Goal: Information Seeking & Learning: Learn about a topic

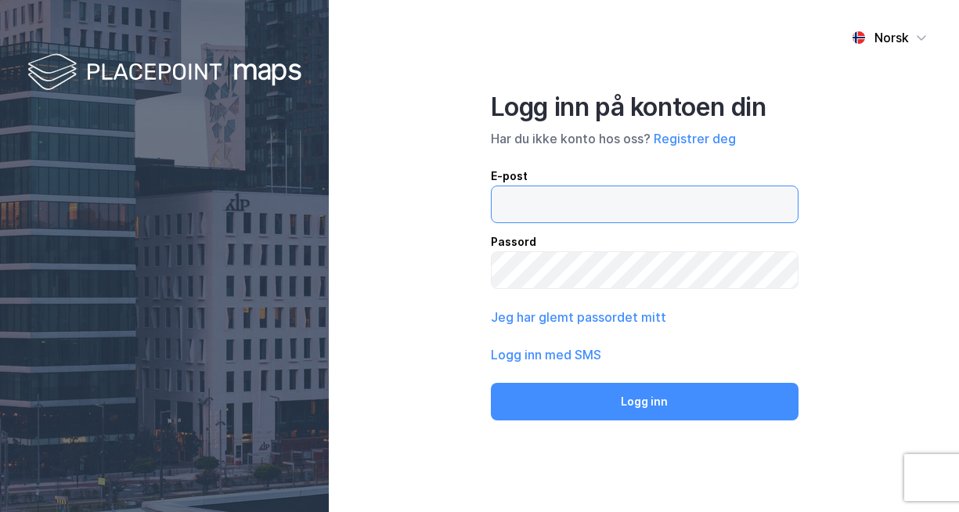
click at [565, 207] on input "email" at bounding box center [644, 204] width 306 height 36
click at [545, 205] on input "email" at bounding box center [644, 204] width 306 height 36
type input "[PERSON_NAME][EMAIL_ADDRESS][DOMAIN_NAME]"
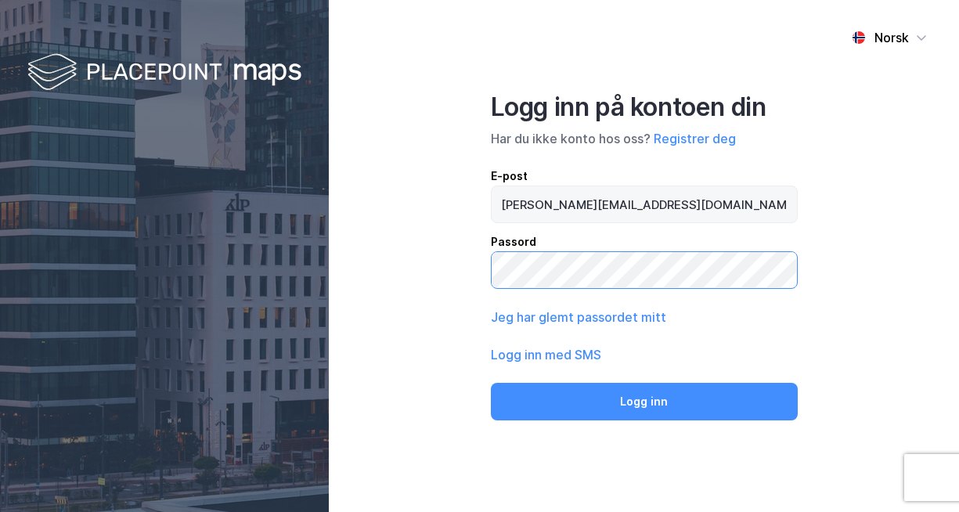
click at [491, 383] on button "Logg inn" at bounding box center [644, 402] width 307 height 38
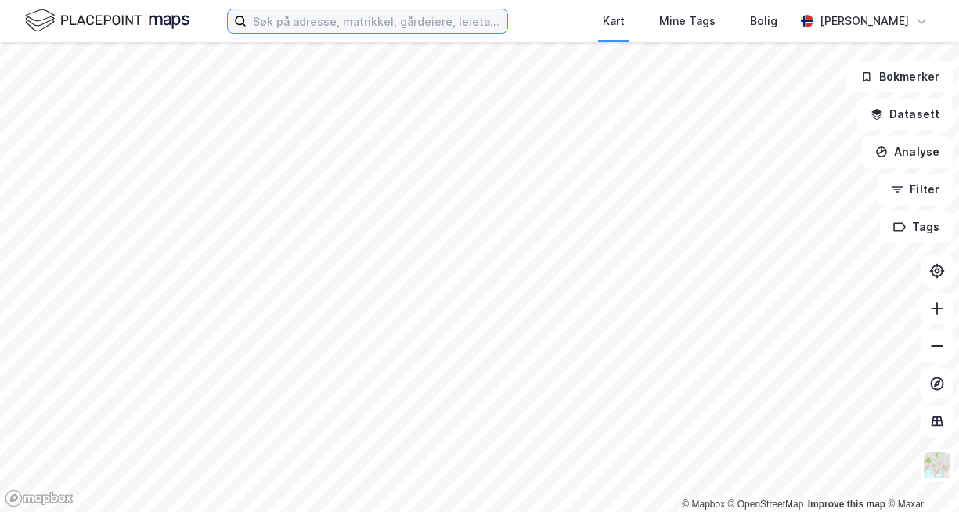
click at [389, 31] on input at bounding box center [377, 20] width 261 height 23
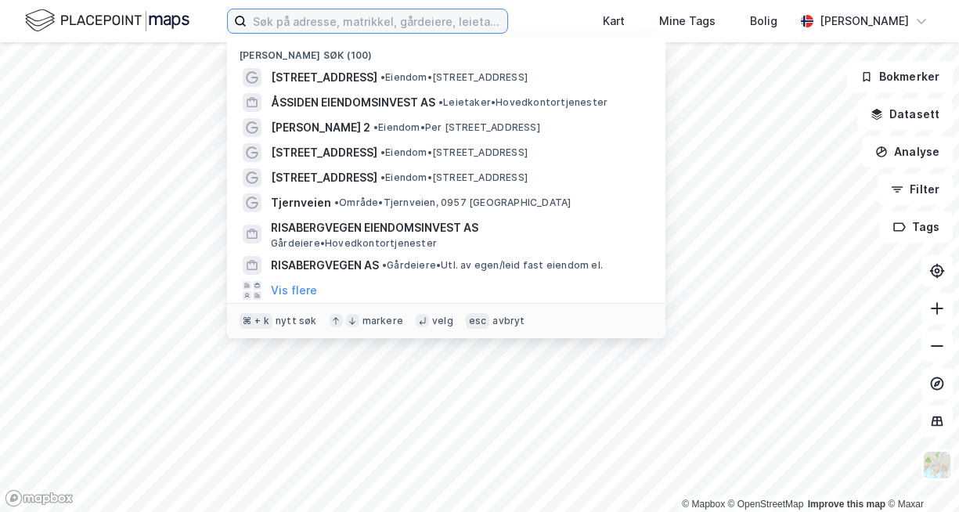
paste input "Cappelens vei 19E, 1162 [GEOGRAPHIC_DATA]"
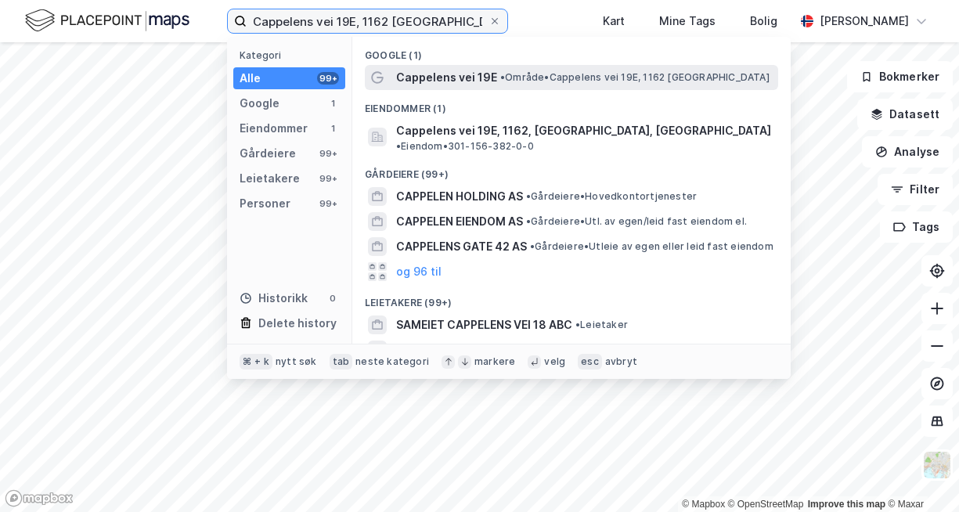
type input "Cappelens vei 19E, 1162 [GEOGRAPHIC_DATA]"
click at [538, 85] on div "Cappelens vei 19E • Område • Cappelens vei 19E, 1162 [GEOGRAPHIC_DATA]" at bounding box center [585, 77] width 379 height 19
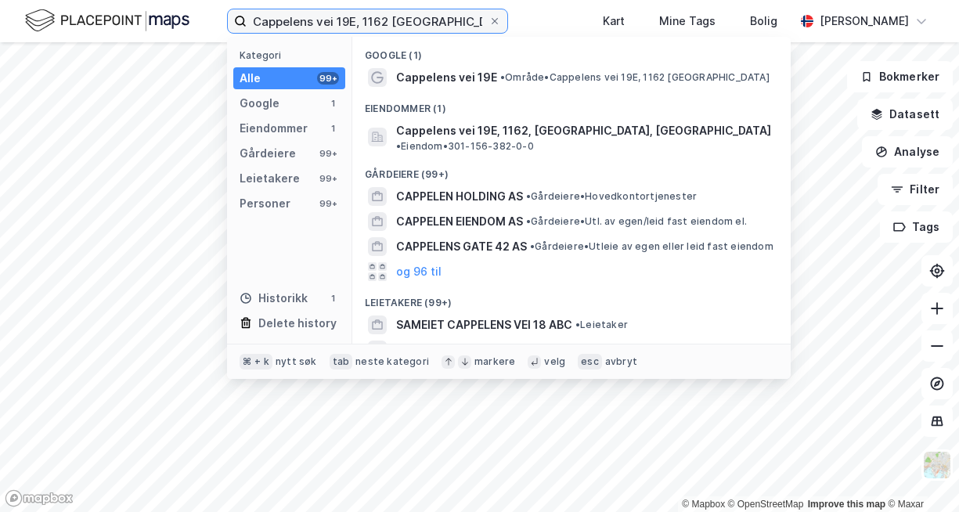
click at [420, 23] on input "Cappelens vei 19E, 1162 [GEOGRAPHIC_DATA]" at bounding box center [368, 20] width 242 height 23
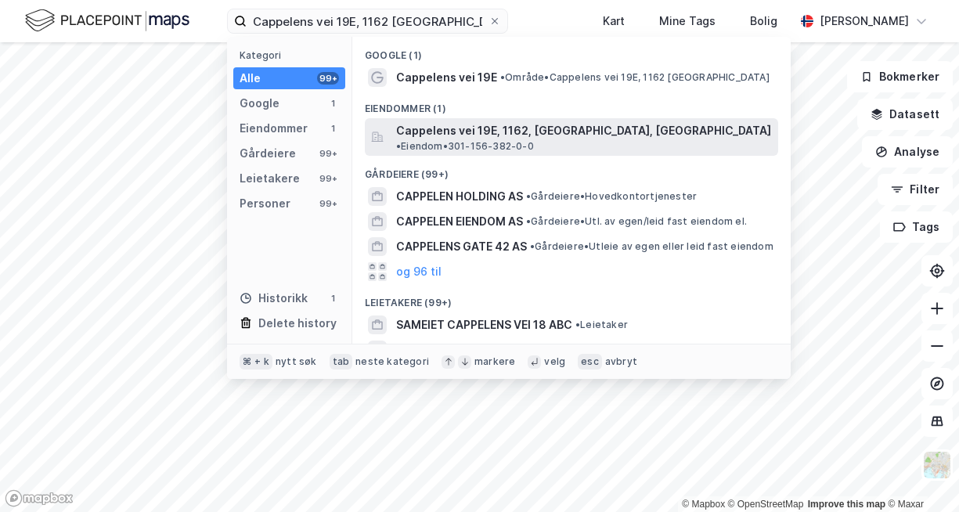
click at [439, 139] on span "Cappelens vei 19E, 1162, [GEOGRAPHIC_DATA], [GEOGRAPHIC_DATA]" at bounding box center [583, 130] width 375 height 19
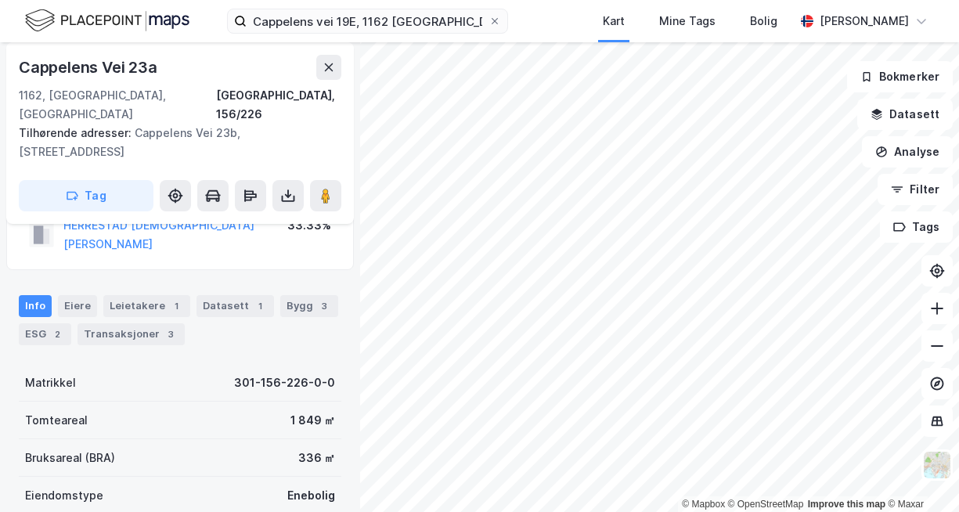
scroll to position [122, 0]
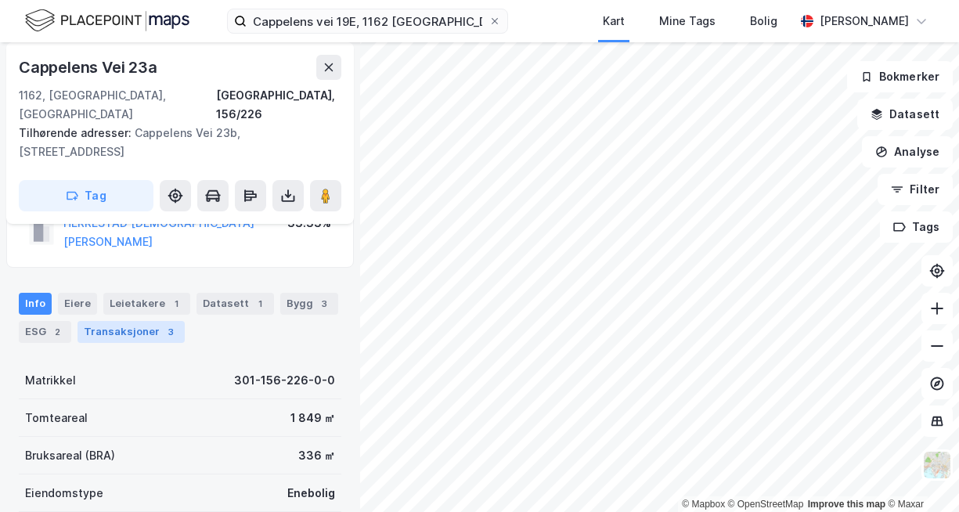
click at [115, 321] on div "Transaksjoner 3" at bounding box center [130, 332] width 107 height 22
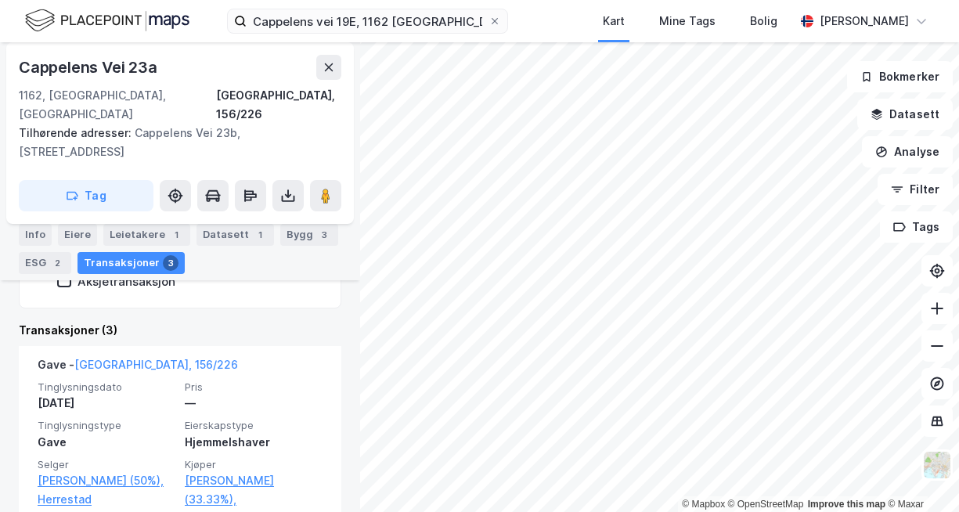
scroll to position [407, 0]
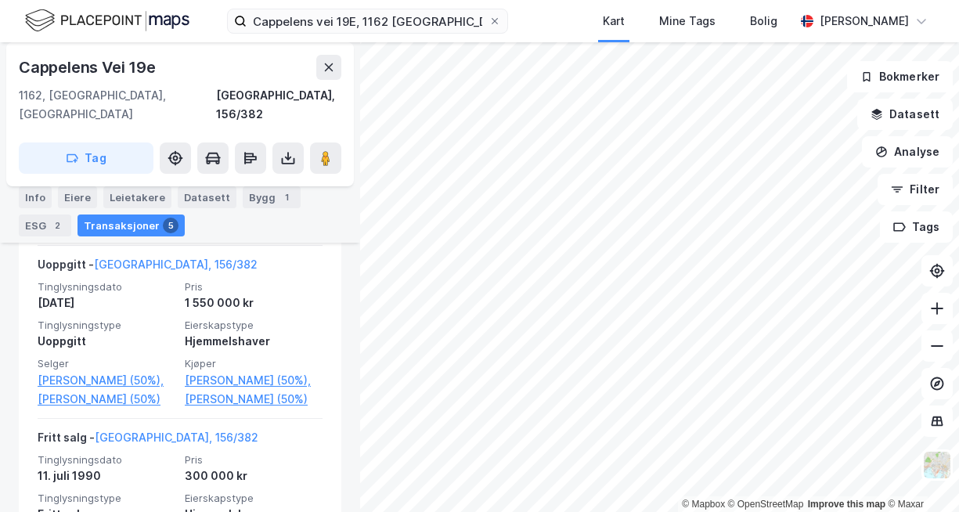
scroll to position [1122, 0]
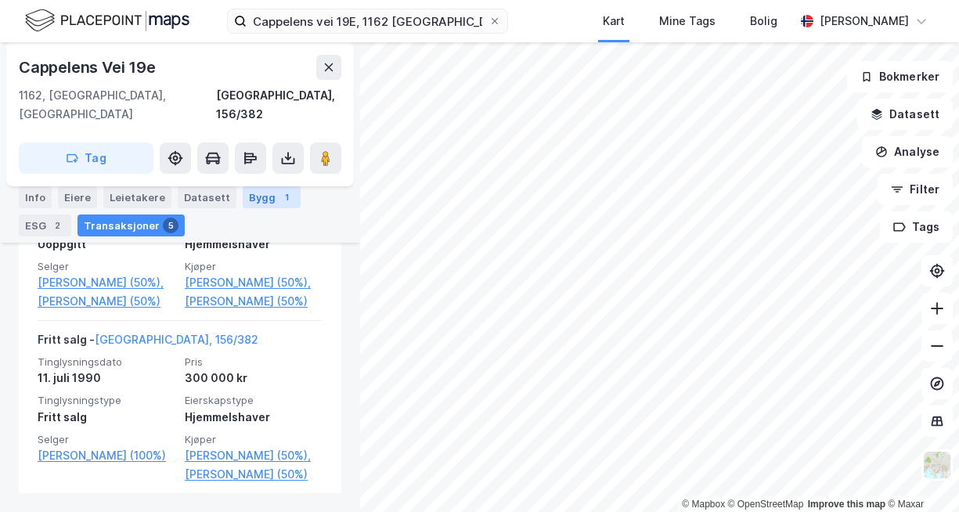
click at [256, 194] on div "Bygg 1" at bounding box center [272, 197] width 58 height 22
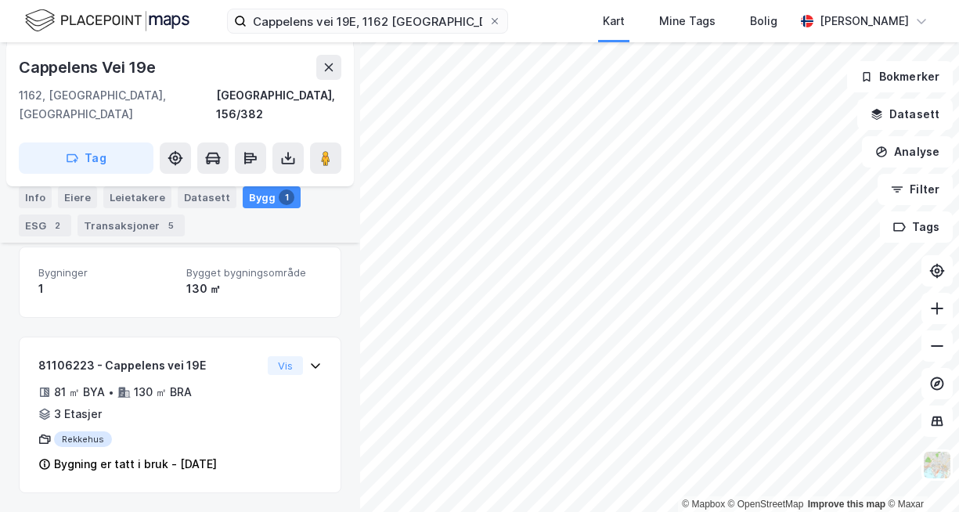
scroll to position [137, 0]
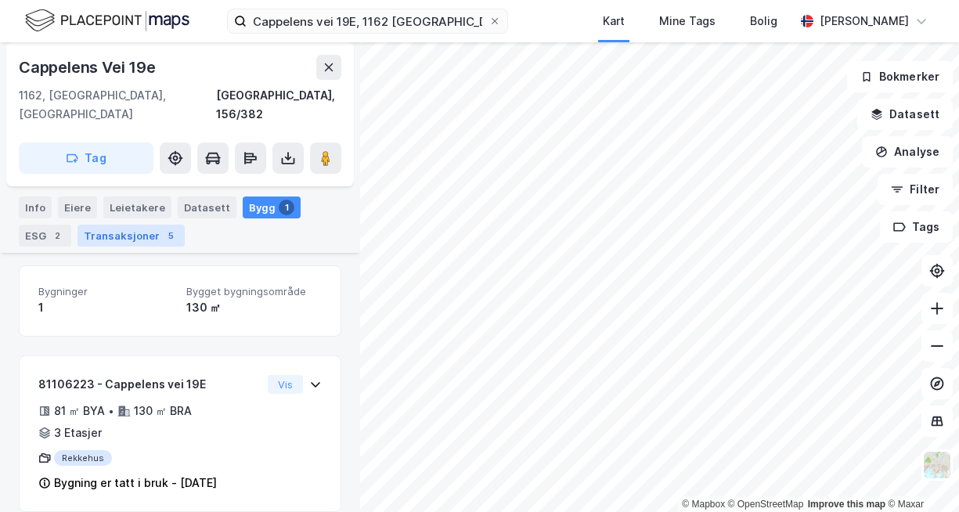
click at [113, 228] on div "Transaksjoner 5" at bounding box center [130, 236] width 107 height 22
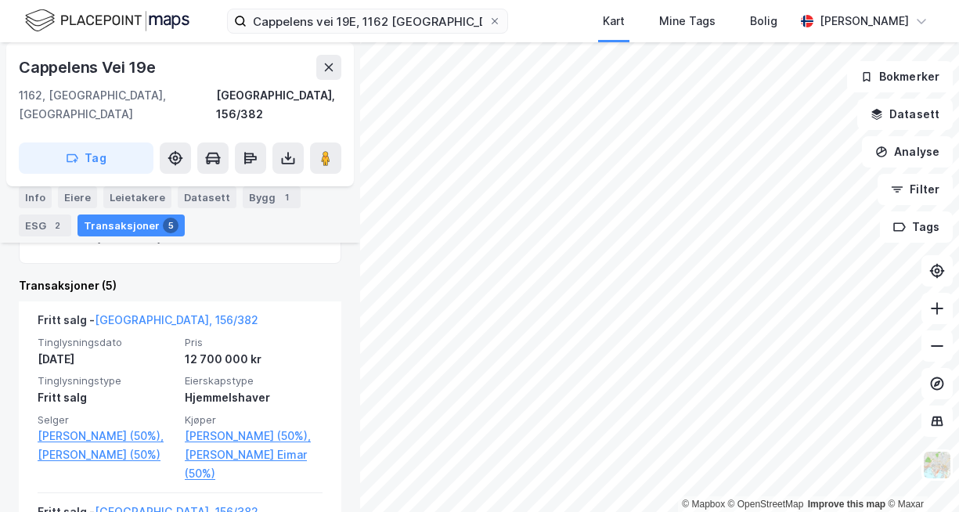
scroll to position [376, 0]
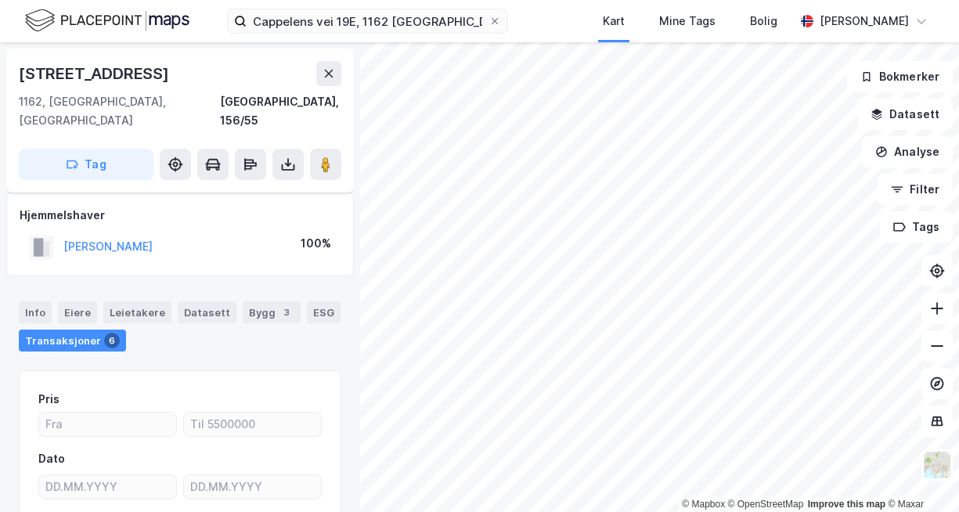
scroll to position [132, 0]
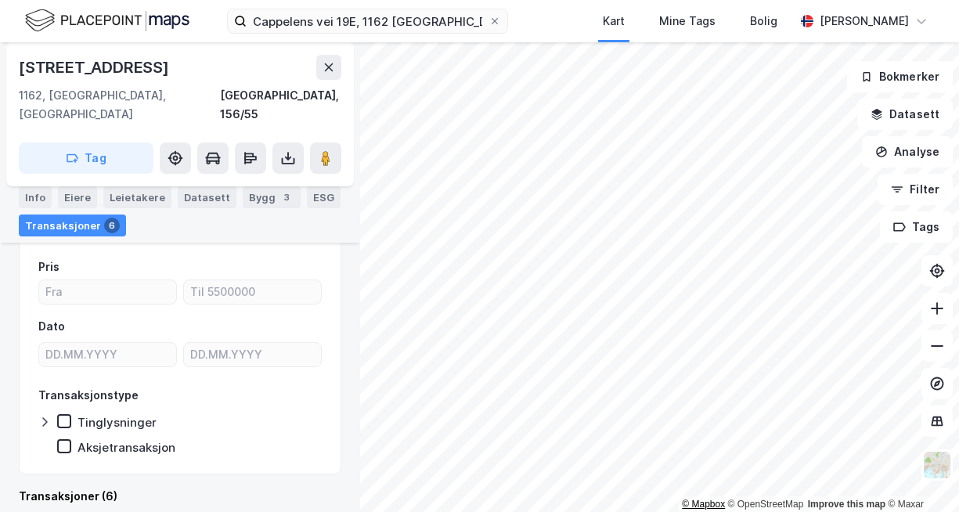
click at [694, 511] on div "© Mapbox © OpenStreetMap Improve this map © Maxar" at bounding box center [479, 277] width 959 height 470
click at [499, 17] on icon at bounding box center [494, 20] width 9 height 9
click at [488, 17] on input "Cappelens vei 19E, 1162 [GEOGRAPHIC_DATA]" at bounding box center [368, 20] width 242 height 23
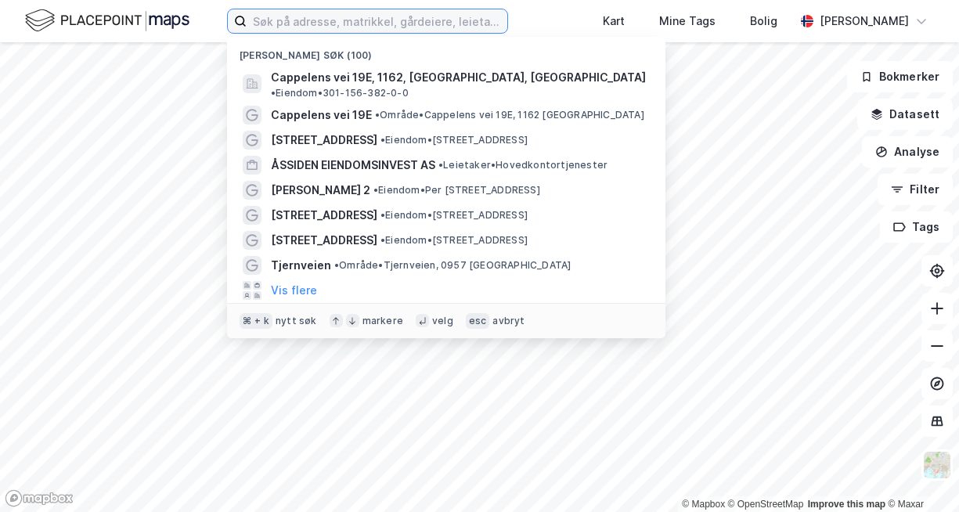
click at [376, 15] on input at bounding box center [377, 20] width 261 height 23
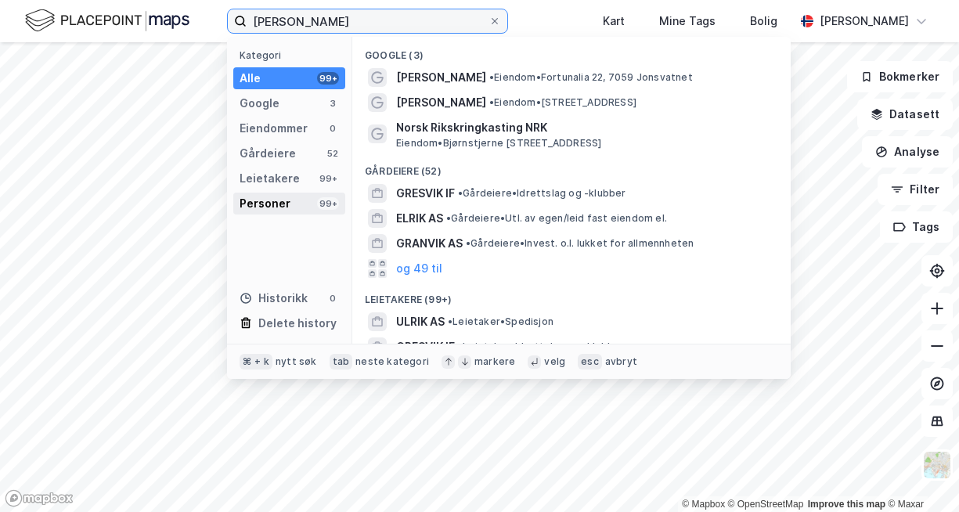
type input "[PERSON_NAME]"
click at [284, 201] on div "Personer" at bounding box center [264, 203] width 51 height 19
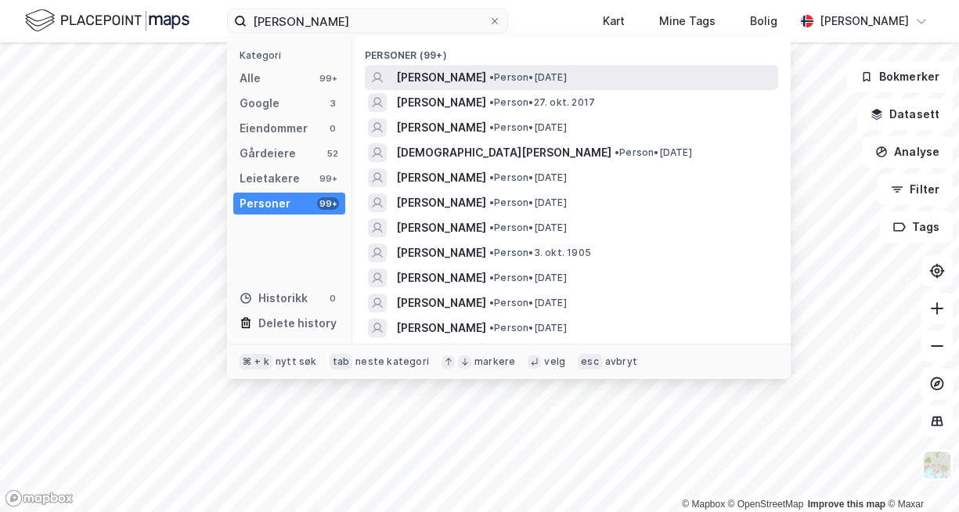
click at [486, 69] on span "[PERSON_NAME]" at bounding box center [441, 77] width 90 height 19
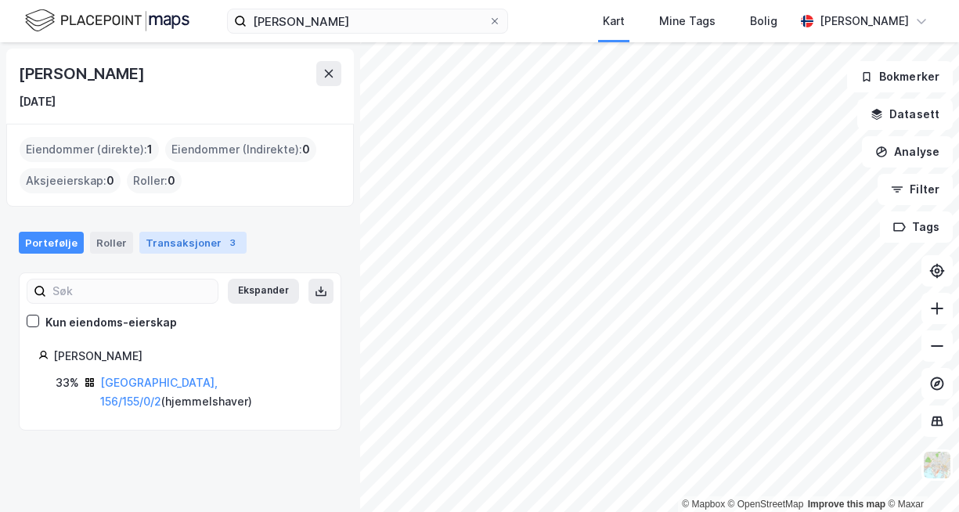
click at [155, 250] on div "Transaksjoner 3" at bounding box center [192, 243] width 107 height 22
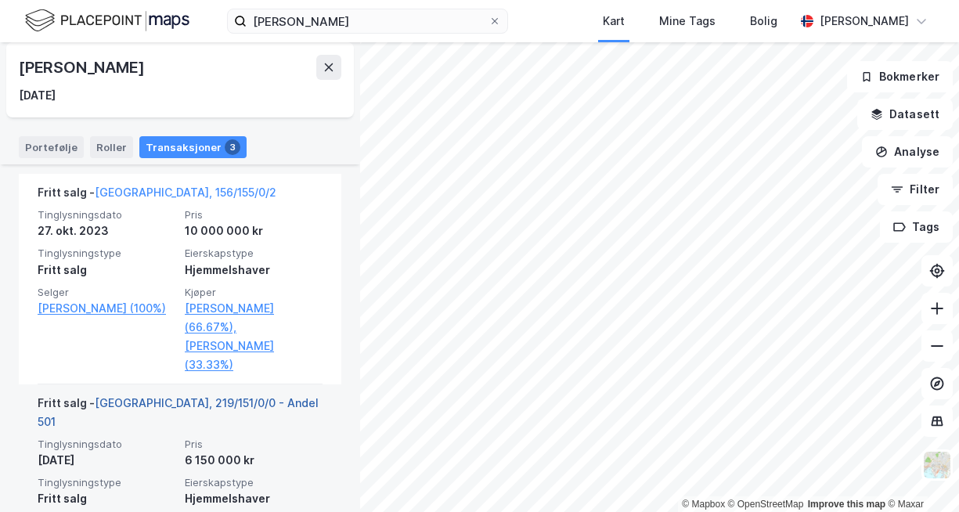
scroll to position [337, 0]
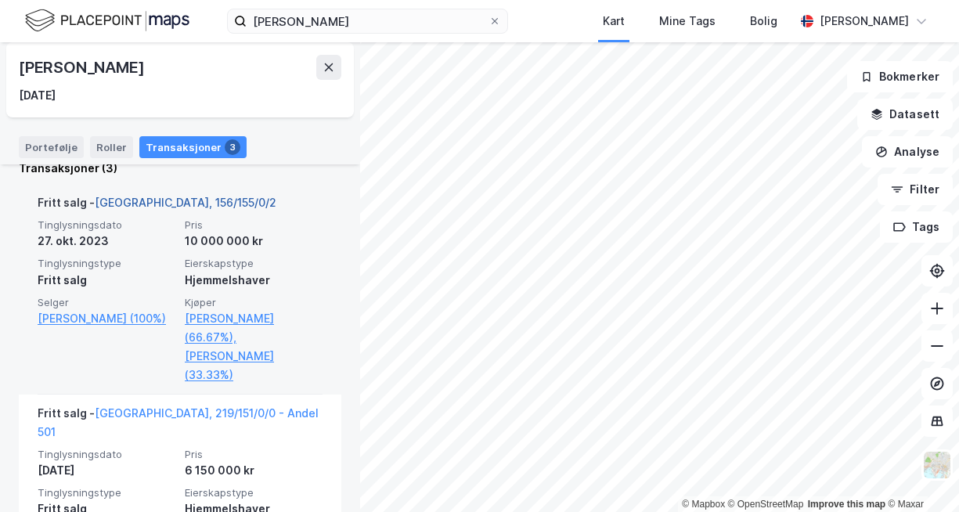
click at [160, 196] on link "[GEOGRAPHIC_DATA], 156/155/0/2" at bounding box center [186, 202] width 182 height 13
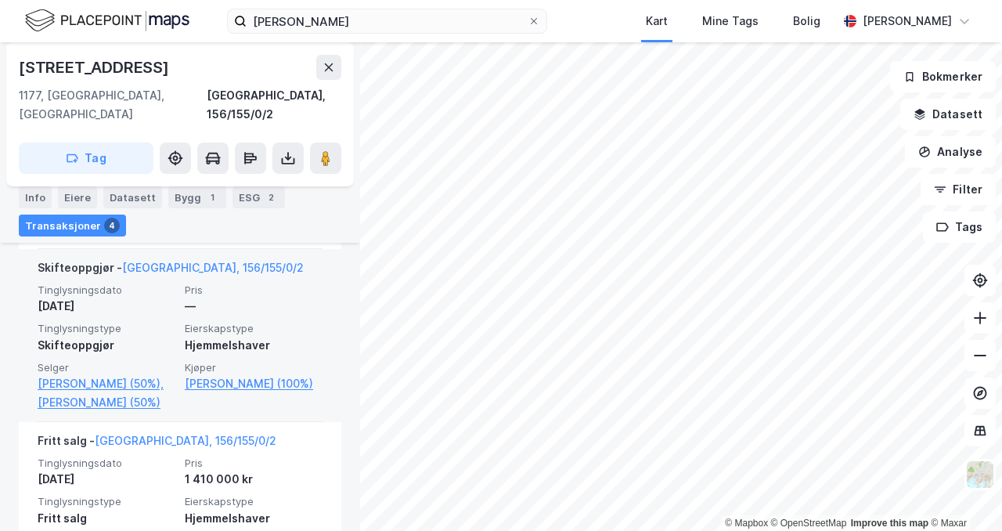
scroll to position [761, 0]
